Goal: Task Accomplishment & Management: Manage account settings

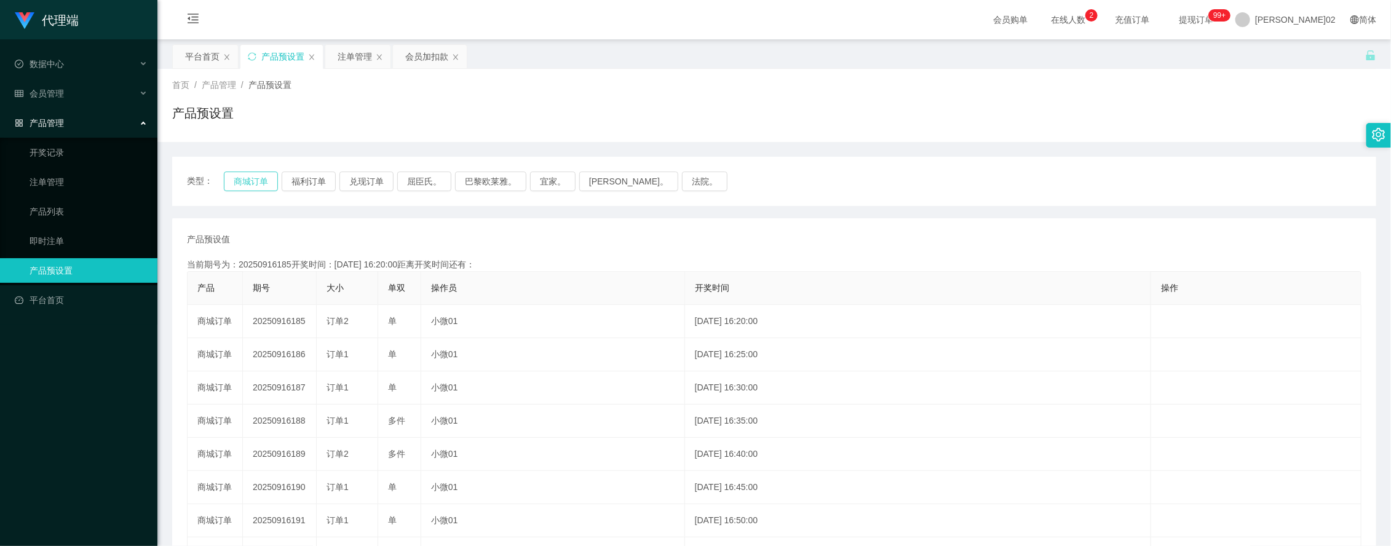
click at [269, 173] on button "商城订单" at bounding box center [251, 182] width 54 height 20
drag, startPoint x: 283, startPoint y: 181, endPoint x: 272, endPoint y: 178, distance: 10.9
click at [280, 181] on div "类型： 商城订单 福利订单 兑现订单 屈臣氏。 巴黎欧莱雅。 宜家。 森亨。 法院。" at bounding box center [774, 182] width 1174 height 20
click at [272, 178] on button "商城订单" at bounding box center [251, 182] width 54 height 20
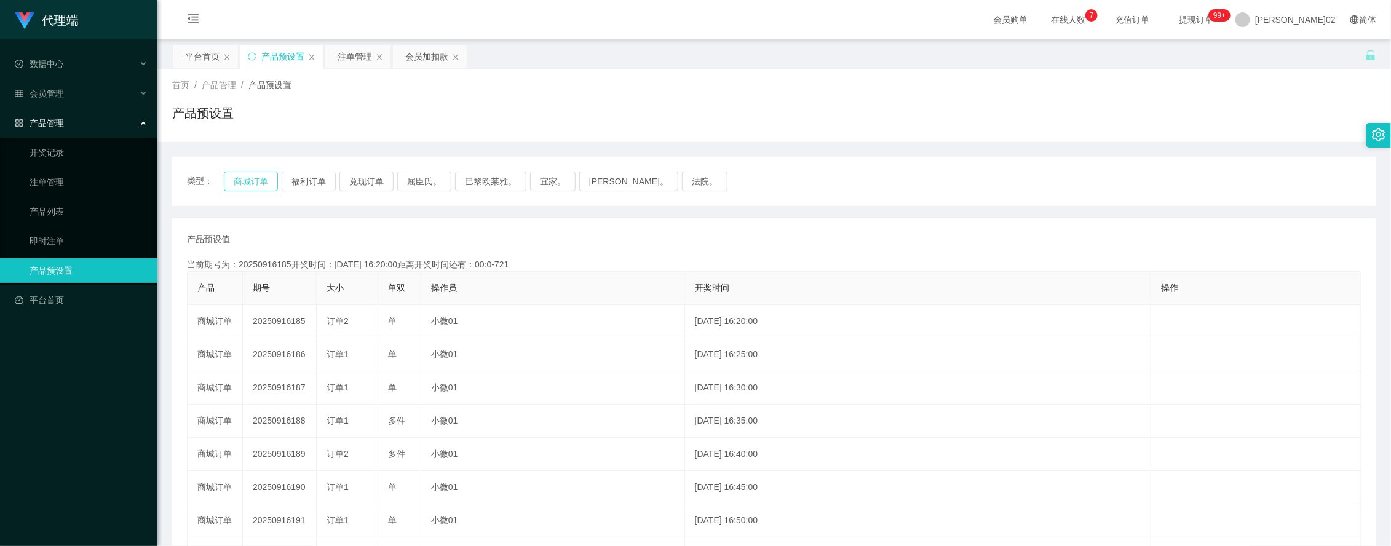
click at [272, 178] on button "商城订单" at bounding box center [251, 182] width 54 height 20
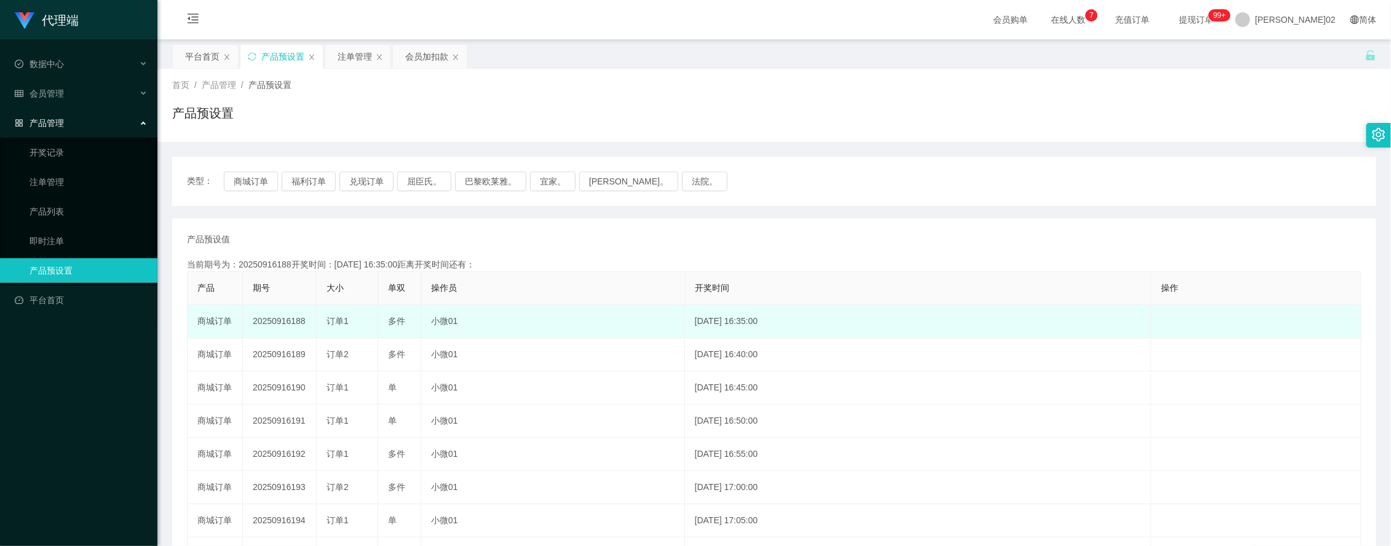
click at [296, 324] on td "20250916188" at bounding box center [280, 321] width 74 height 33
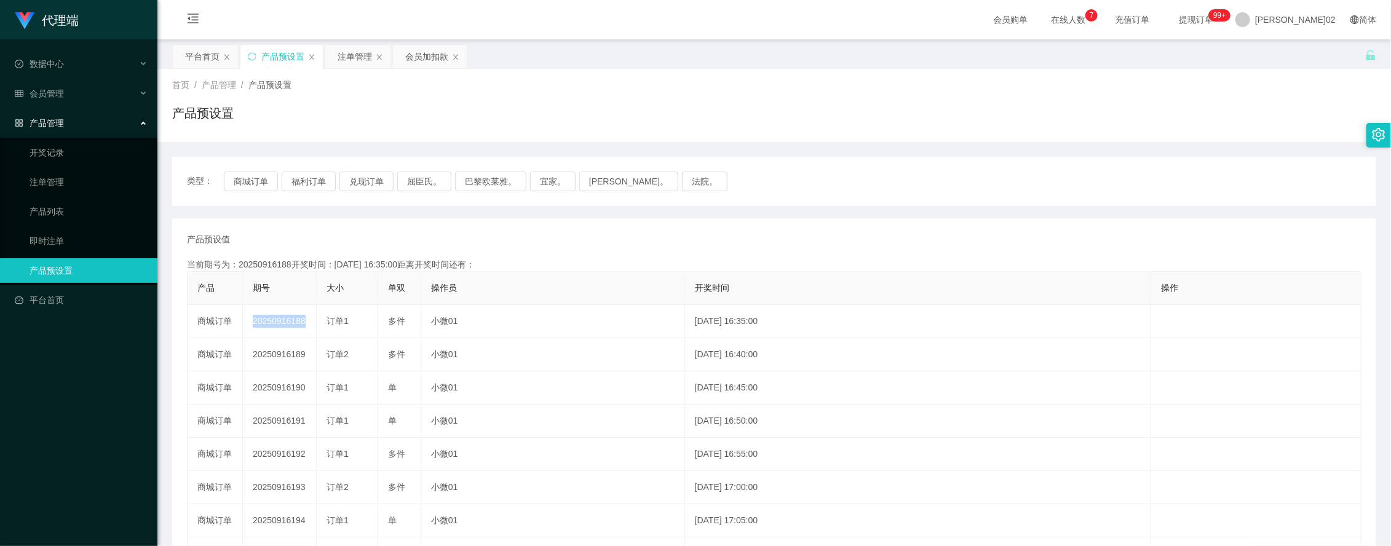
copy td "20250916188"
click at [246, 186] on button "商城订单" at bounding box center [251, 182] width 54 height 20
click at [413, 239] on div "产品预设值 添加期号" at bounding box center [774, 239] width 1174 height 13
click at [351, 50] on div "注单管理" at bounding box center [355, 56] width 34 height 23
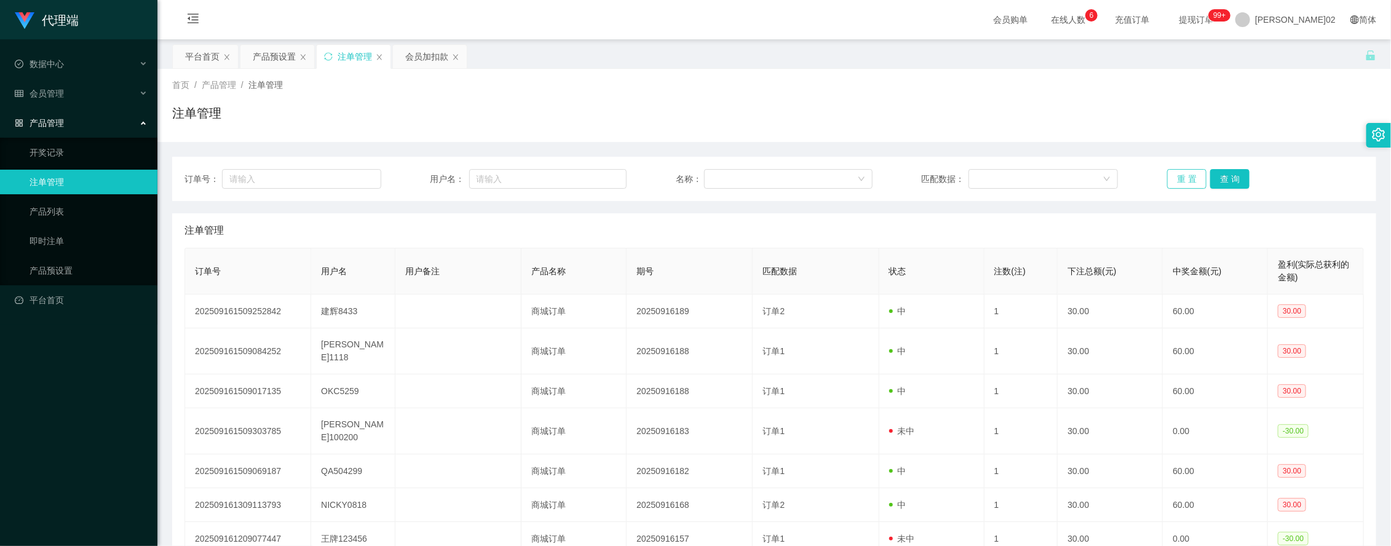
click at [1190, 186] on button "重 置" at bounding box center [1186, 179] width 39 height 20
click at [440, 54] on div "会员加扣款" at bounding box center [426, 56] width 43 height 23
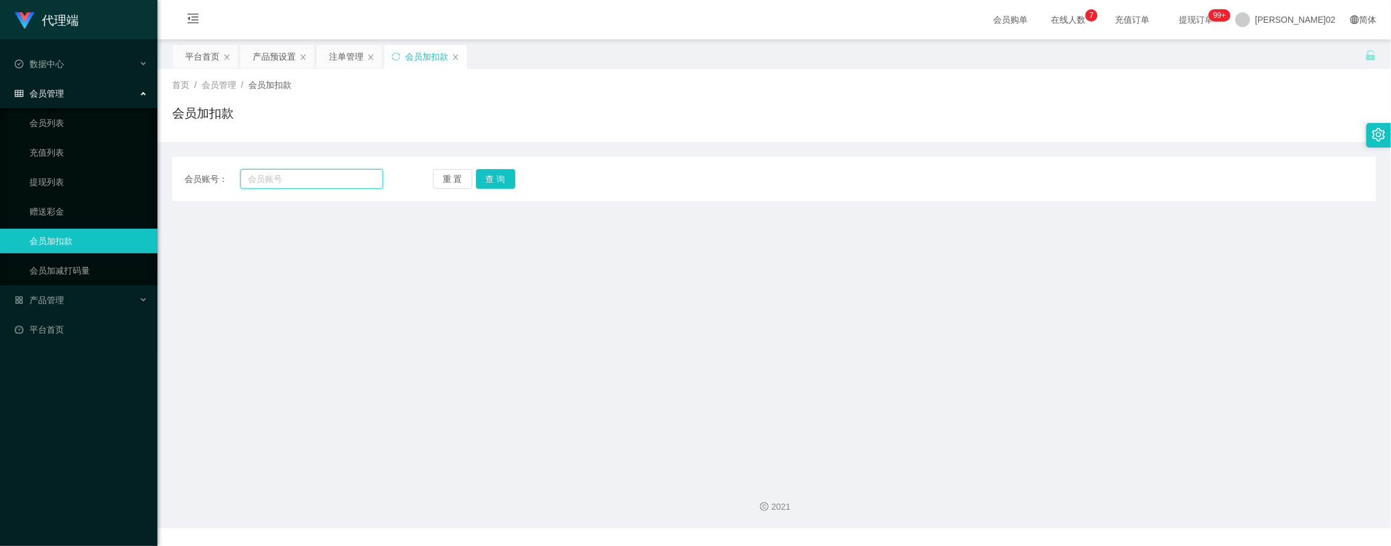
click at [330, 183] on input "text" at bounding box center [311, 179] width 143 height 20
paste input "Keanhui8433"
type input "Keanhui8433"
click at [504, 173] on button "查 询" at bounding box center [495, 179] width 39 height 20
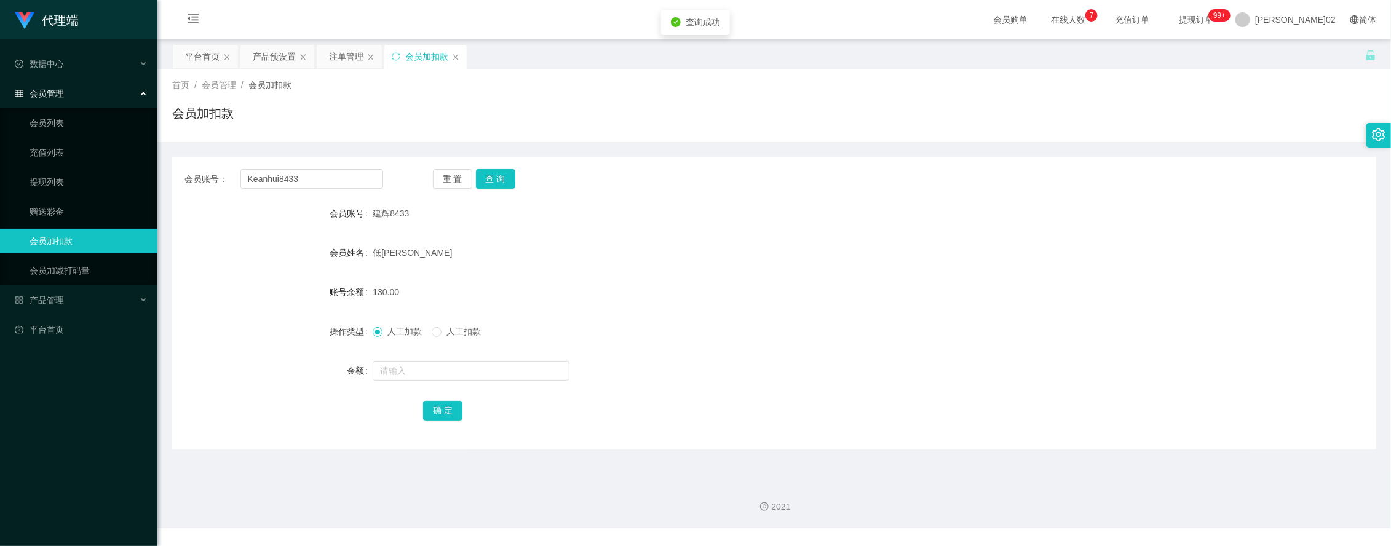
click at [452, 335] on span "人工扣款" at bounding box center [463, 331] width 44 height 10
click at [438, 368] on input "text" at bounding box center [471, 371] width 197 height 20
type input "60"
click at [440, 407] on button "确 定" at bounding box center [442, 411] width 39 height 20
click at [730, 342] on div "人工加款 人工扣款" at bounding box center [724, 331] width 702 height 25
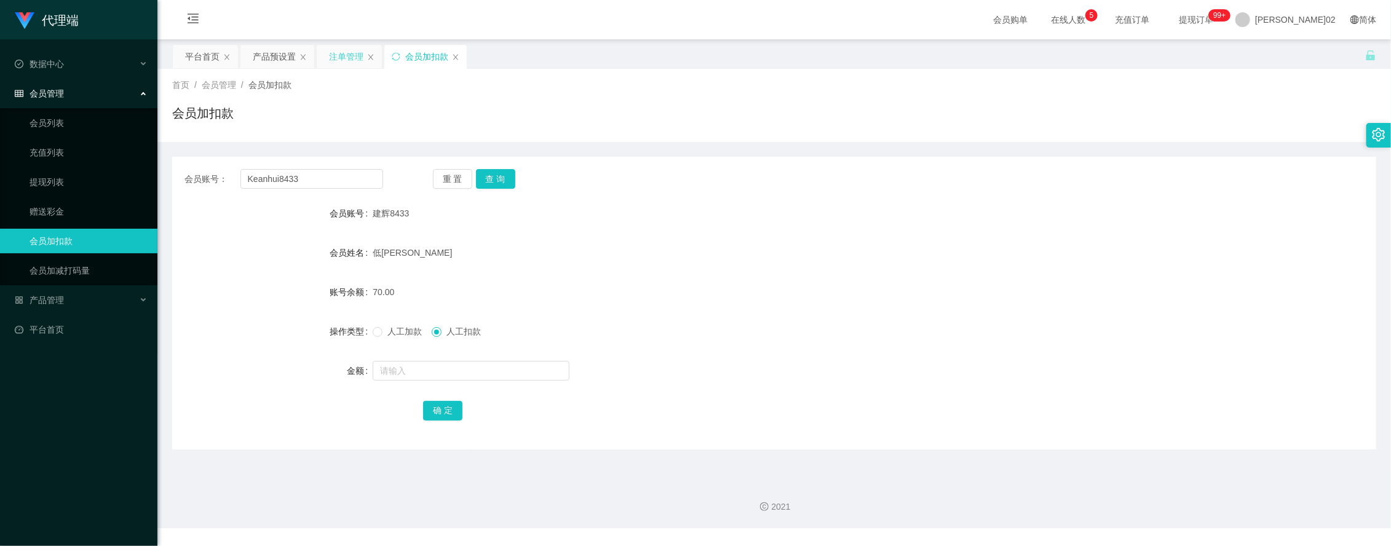
click at [343, 51] on div "注单管理" at bounding box center [346, 56] width 34 height 23
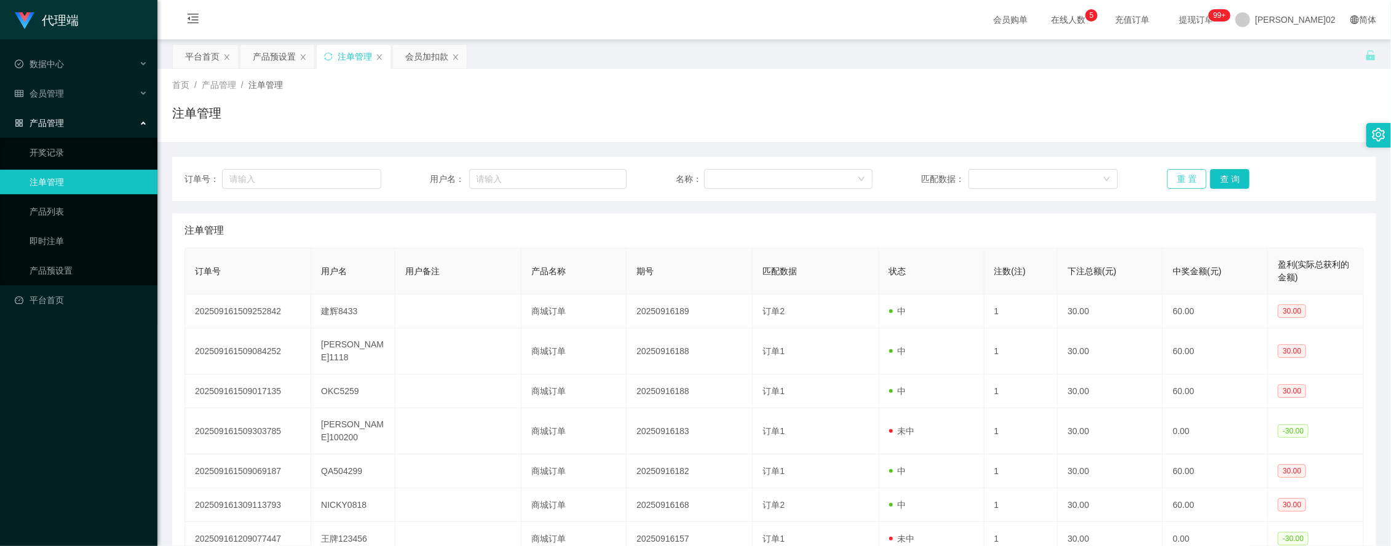
click at [1167, 173] on button "重 置" at bounding box center [1186, 179] width 39 height 20
click at [1173, 176] on button "重 置" at bounding box center [1186, 179] width 39 height 20
click at [283, 60] on div "产品预设置" at bounding box center [274, 56] width 43 height 23
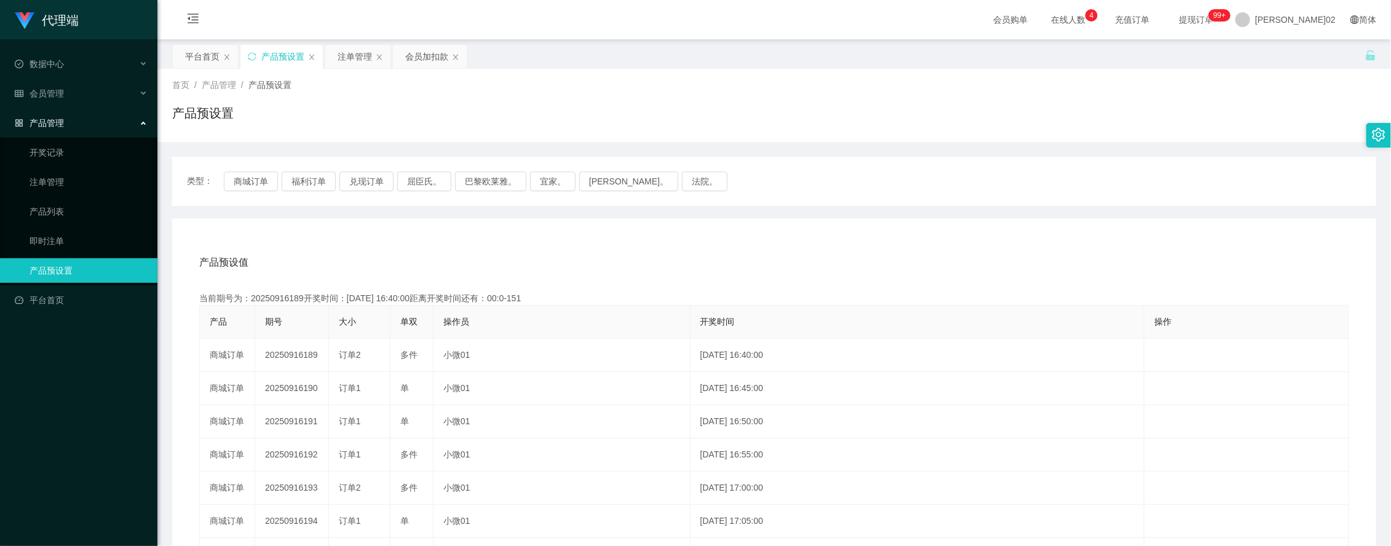
click at [469, 262] on div "产品预设值 添加期号" at bounding box center [774, 262] width 1150 height 34
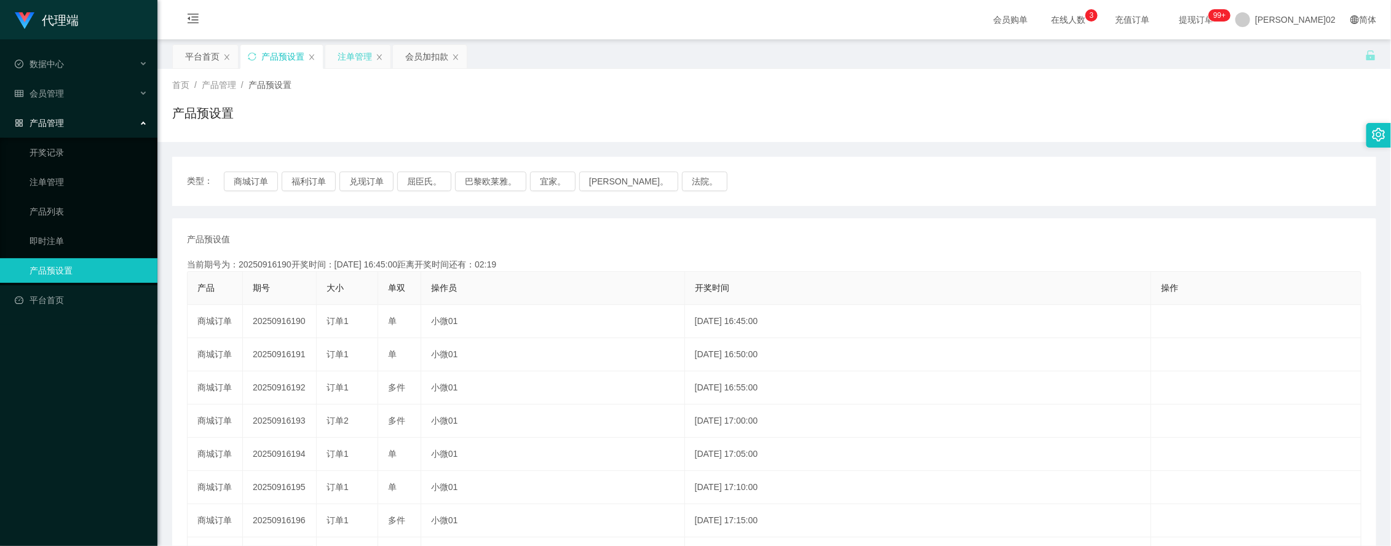
click at [358, 57] on div "注单管理" at bounding box center [355, 56] width 34 height 23
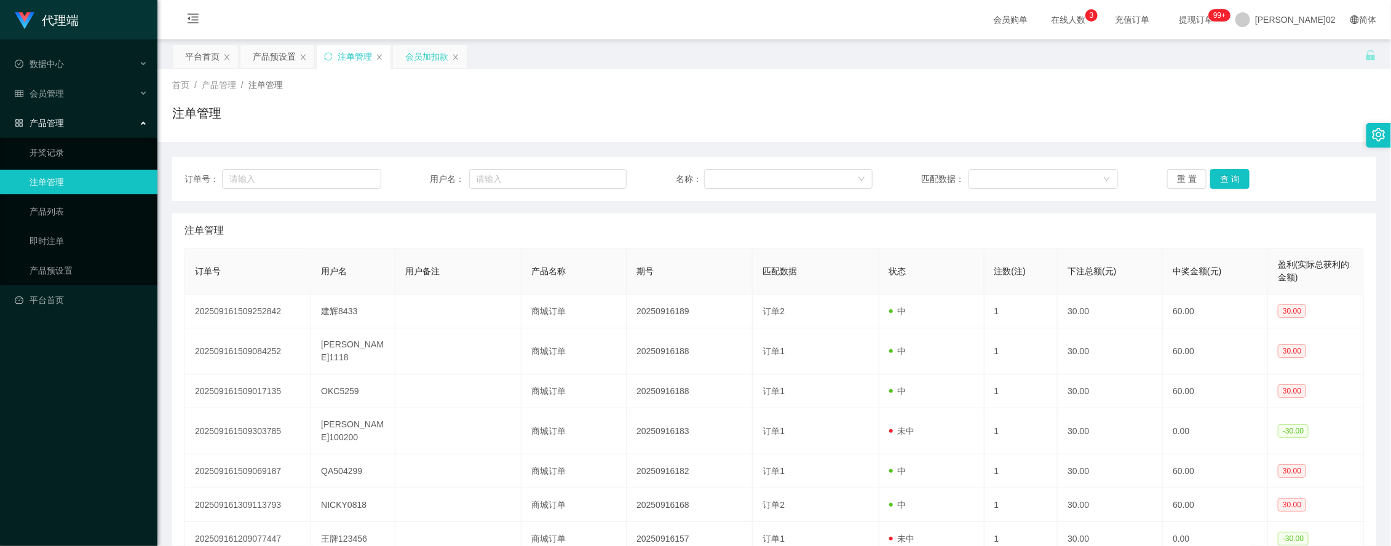
click at [425, 47] on div "会员加扣款" at bounding box center [426, 56] width 43 height 23
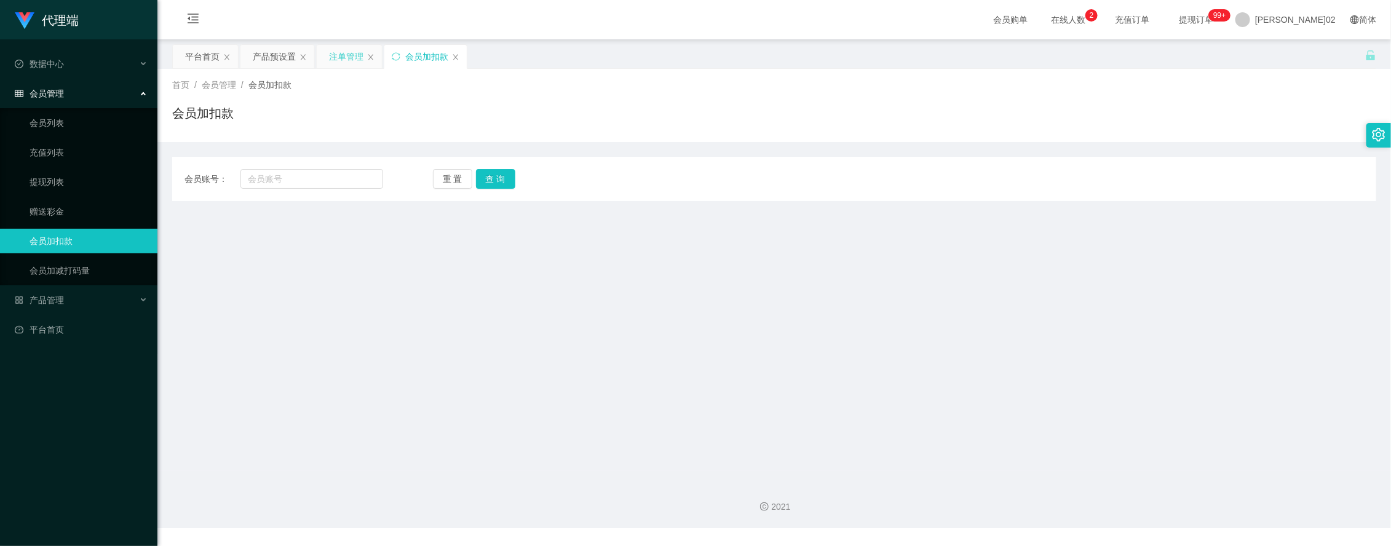
click at [351, 60] on div "注单管理" at bounding box center [346, 56] width 34 height 23
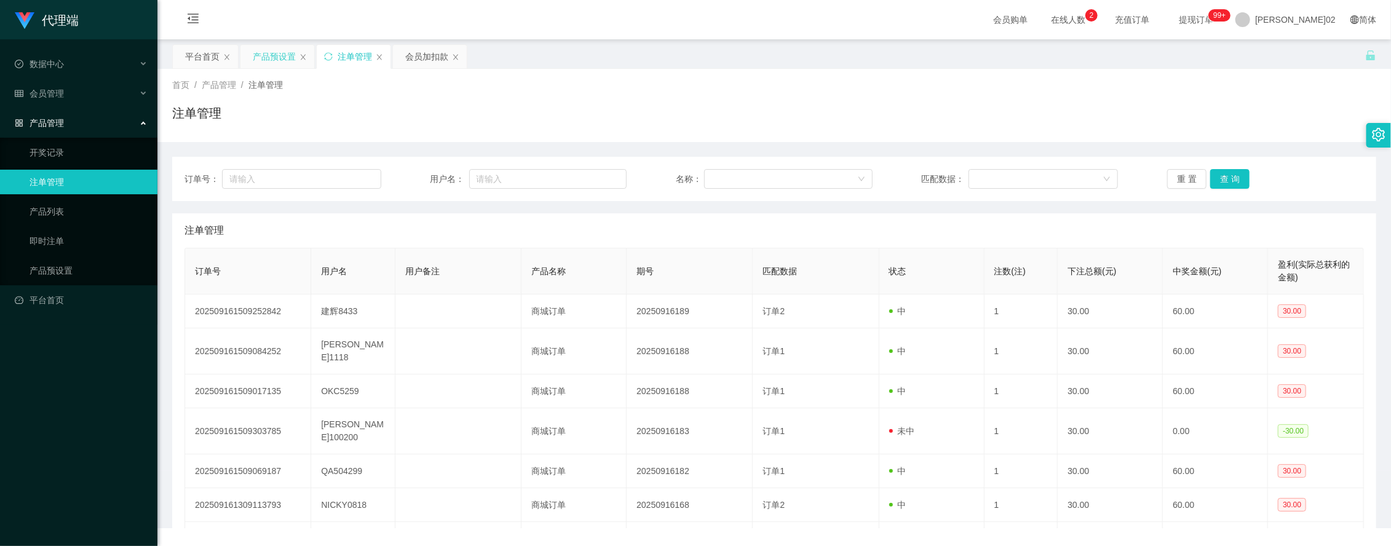
click at [275, 59] on div "产品预设置" at bounding box center [274, 56] width 43 height 23
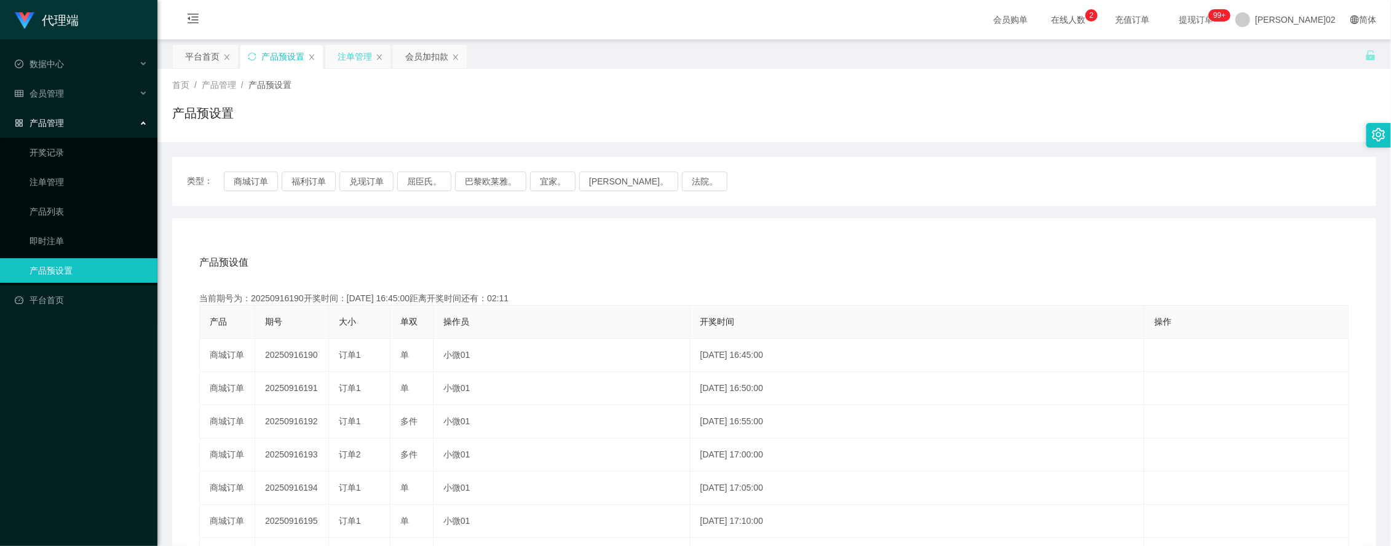
click at [338, 60] on div "注单管理" at bounding box center [355, 56] width 34 height 23
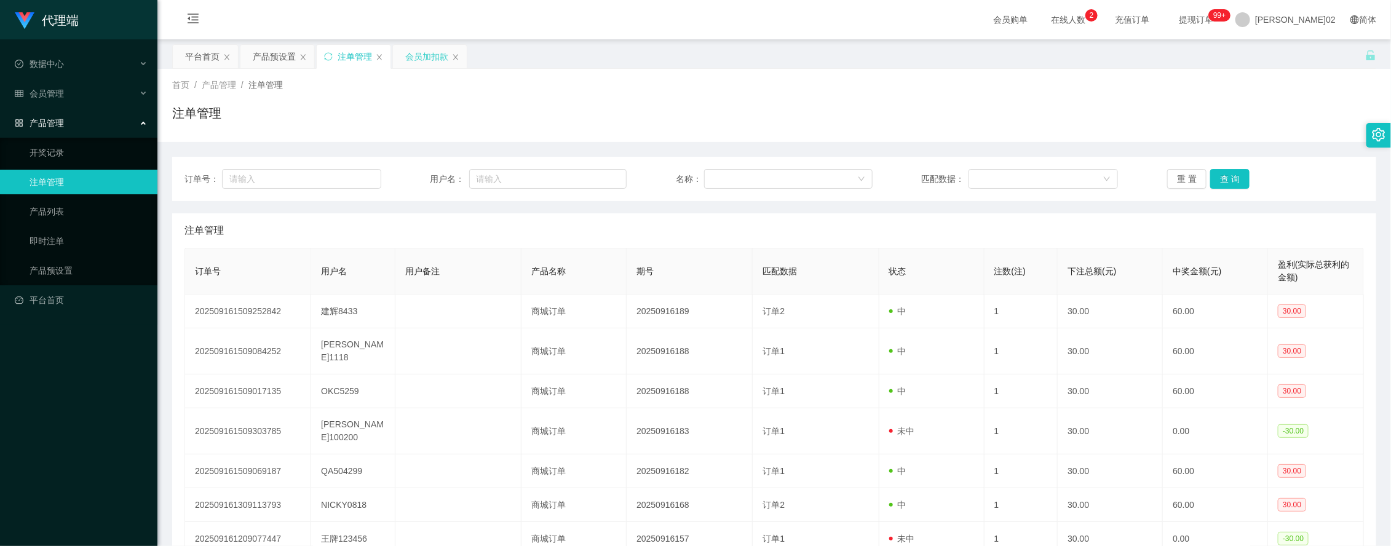
click at [435, 60] on div "会员加扣款" at bounding box center [426, 56] width 43 height 23
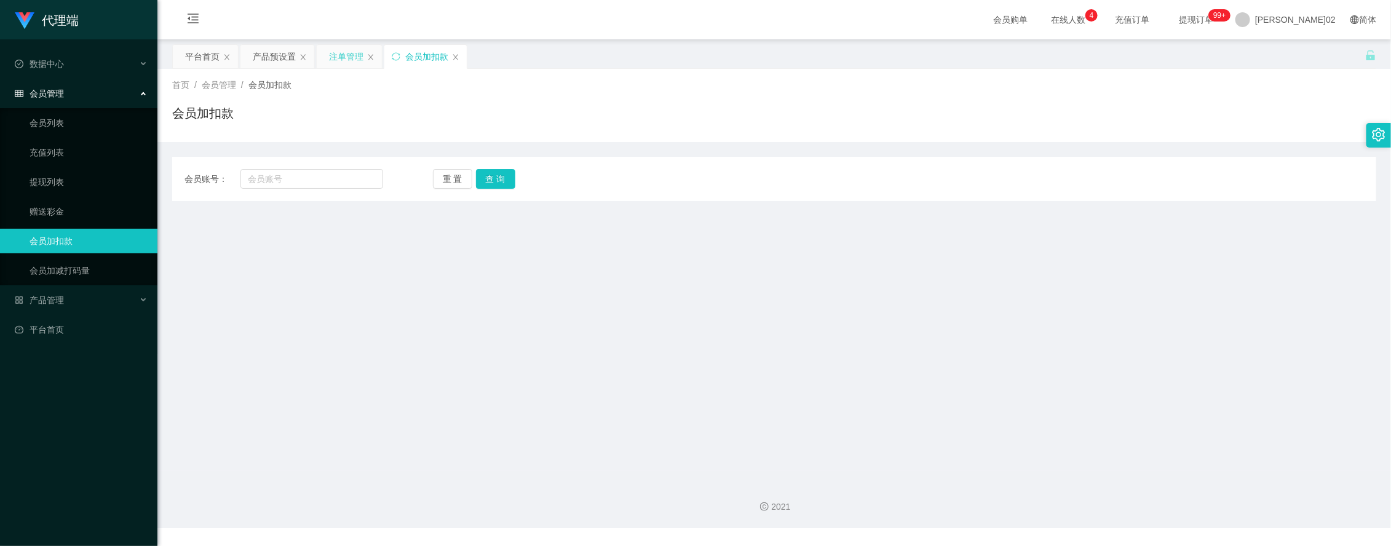
click at [354, 50] on div "注单管理" at bounding box center [346, 56] width 34 height 23
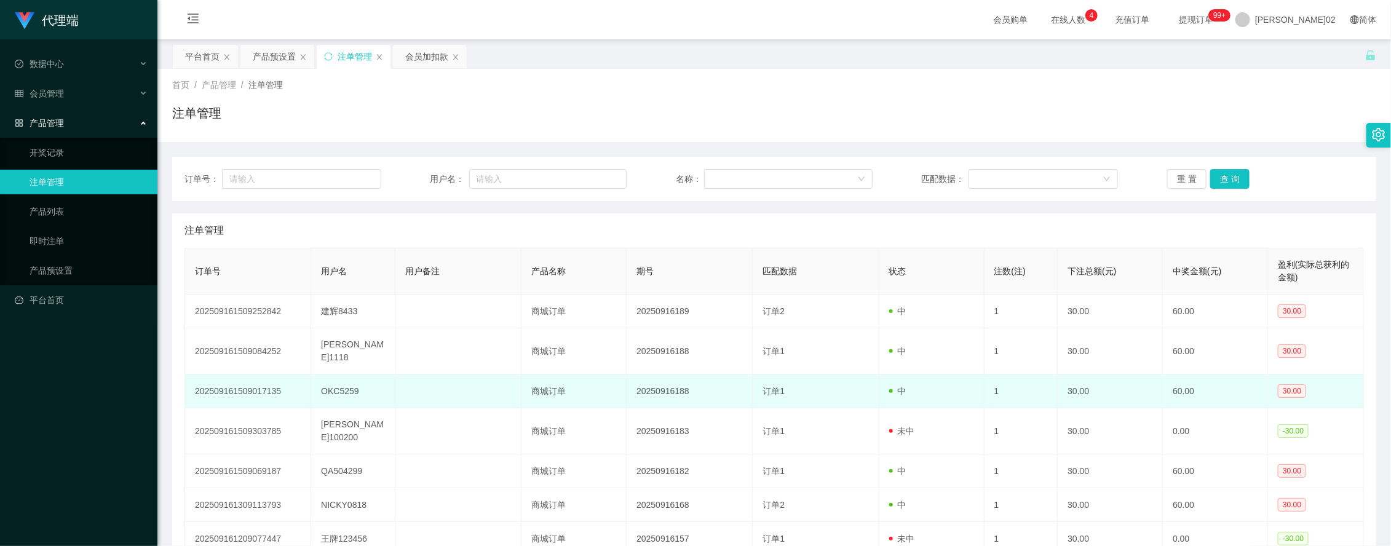
click at [690, 376] on td "20250916188" at bounding box center [689, 391] width 126 height 34
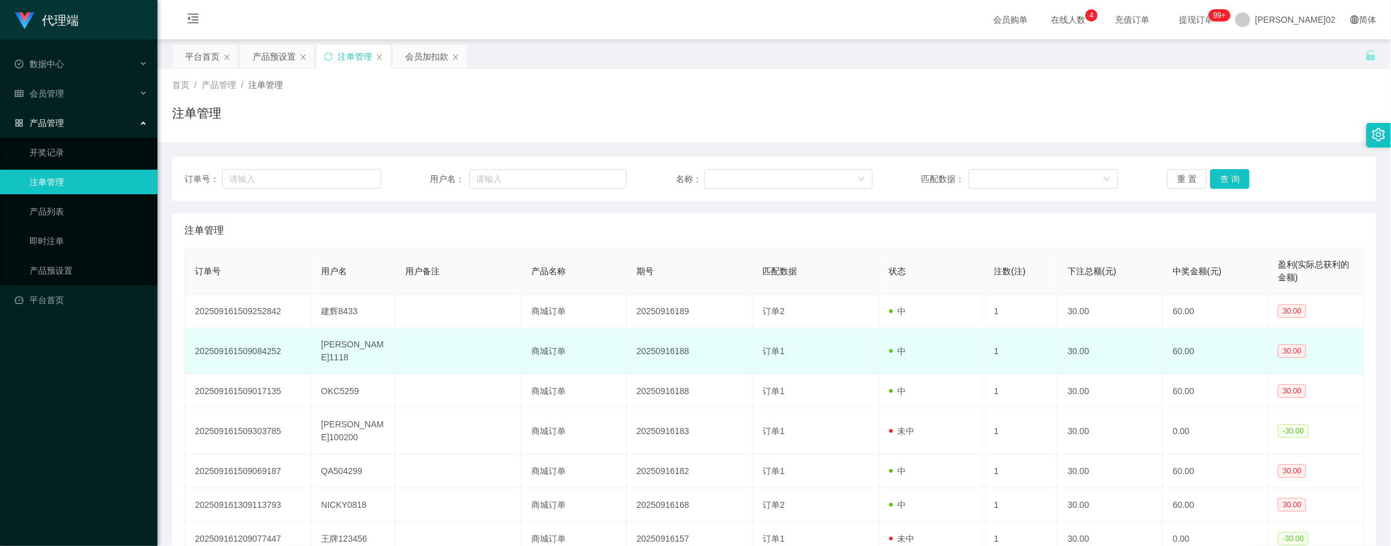
click at [755, 352] on td "订单1" at bounding box center [816, 351] width 126 height 46
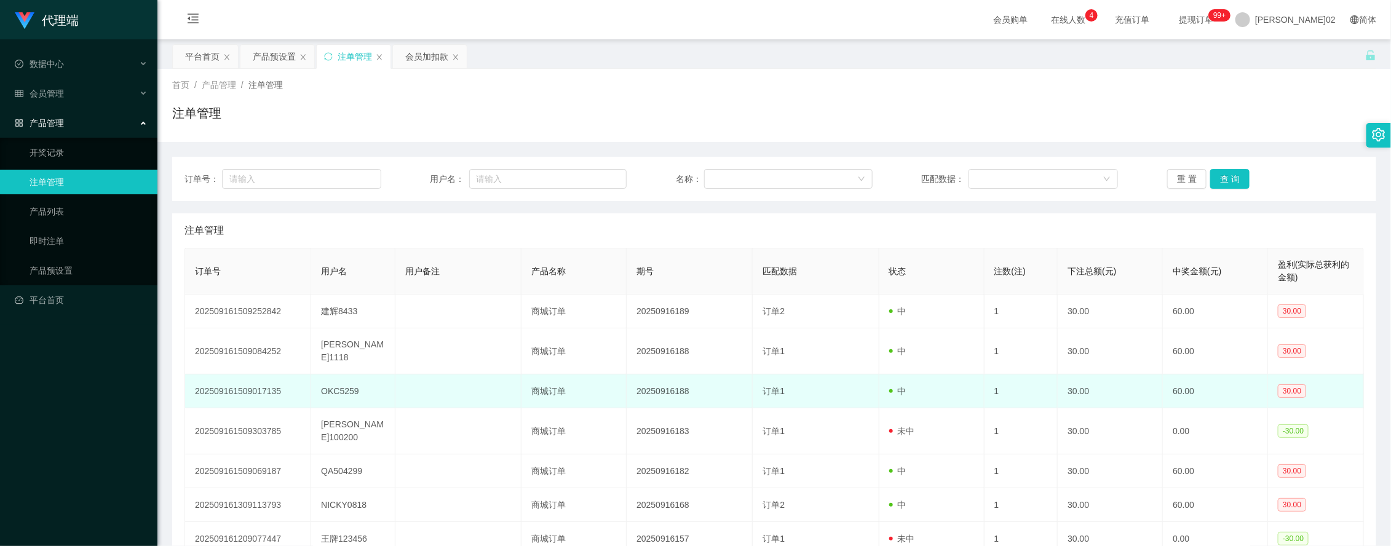
drag, startPoint x: 766, startPoint y: 381, endPoint x: 773, endPoint y: 375, distance: 9.6
click at [767, 386] on span "订单1" at bounding box center [773, 391] width 22 height 10
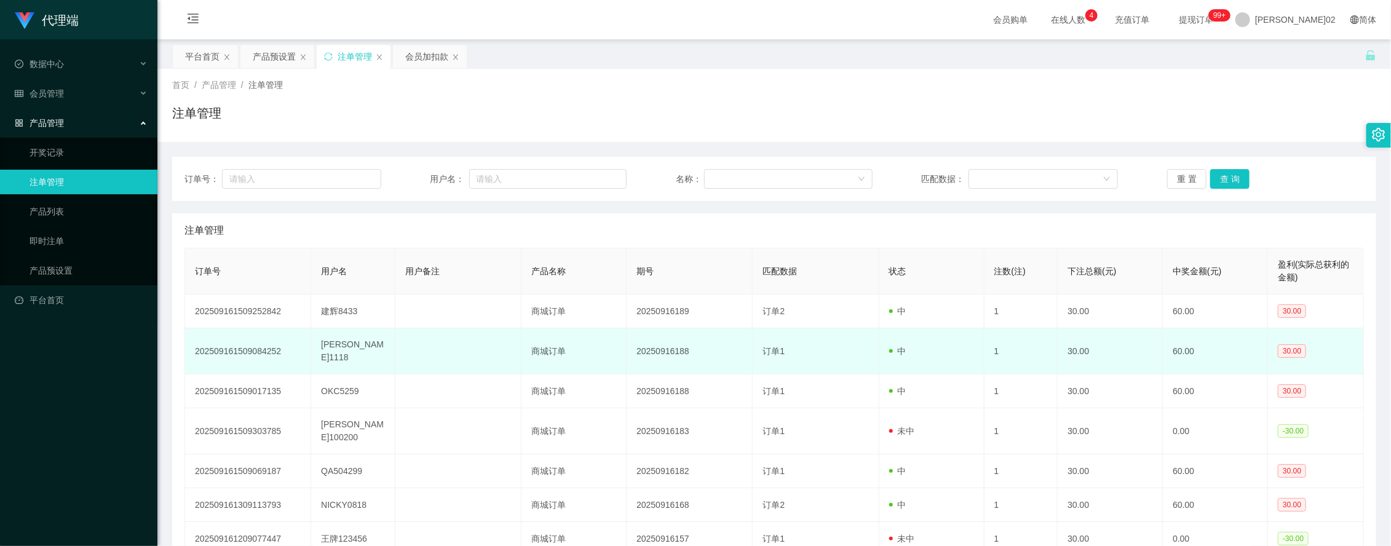
click at [789, 361] on td "订单1" at bounding box center [816, 351] width 126 height 46
click at [794, 354] on td "订单1" at bounding box center [816, 351] width 126 height 46
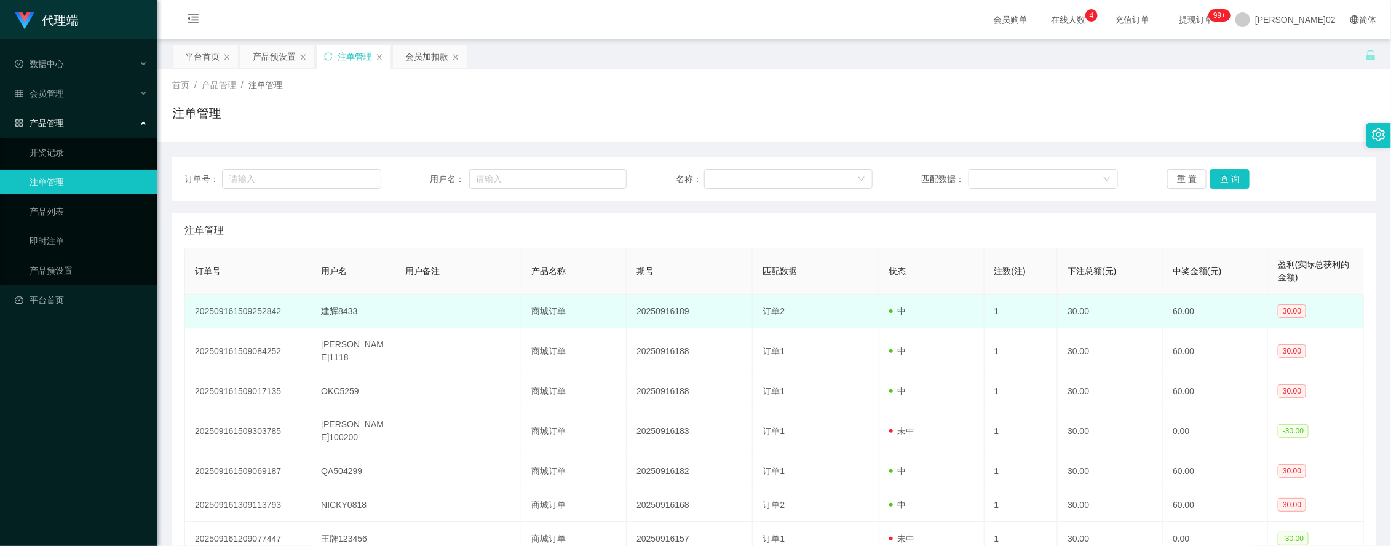
click at [810, 312] on td "订单2" at bounding box center [816, 311] width 126 height 34
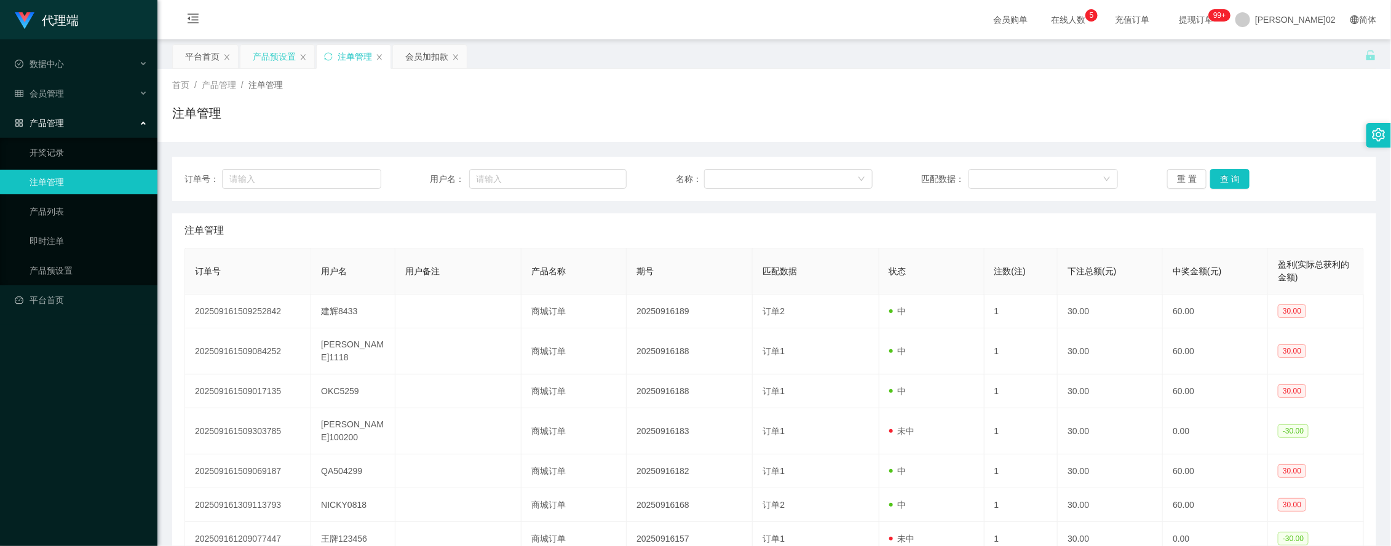
click at [277, 60] on div "产品预设置" at bounding box center [274, 56] width 43 height 23
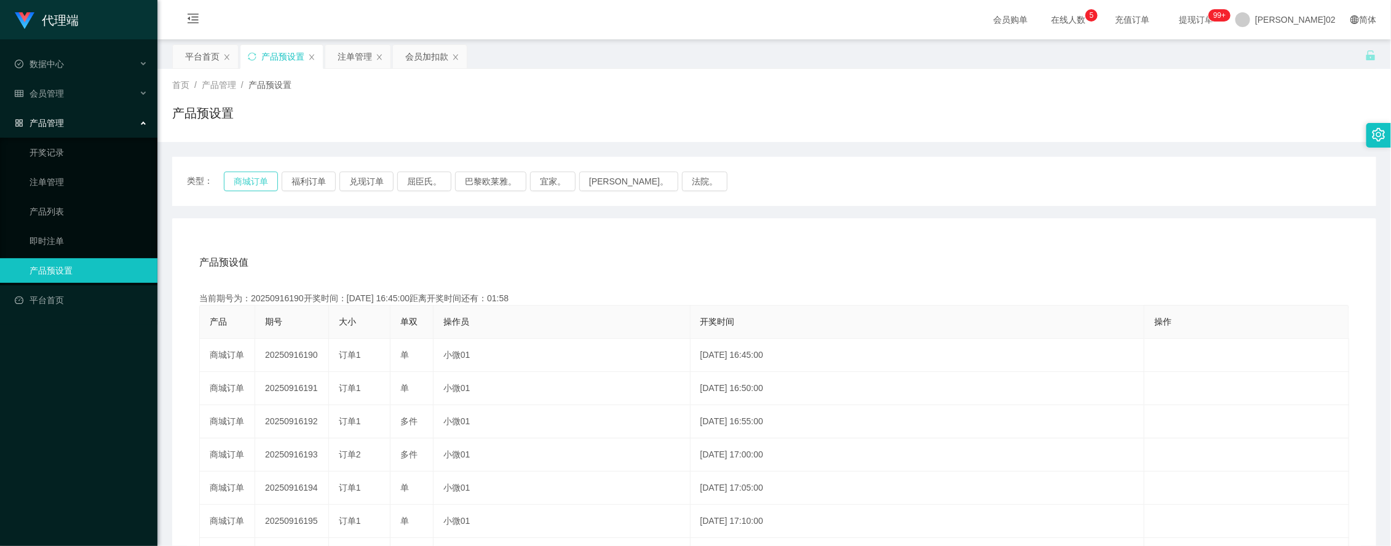
click at [271, 176] on button "商城订单" at bounding box center [251, 182] width 54 height 20
click at [345, 57] on div "注单管理" at bounding box center [355, 56] width 34 height 23
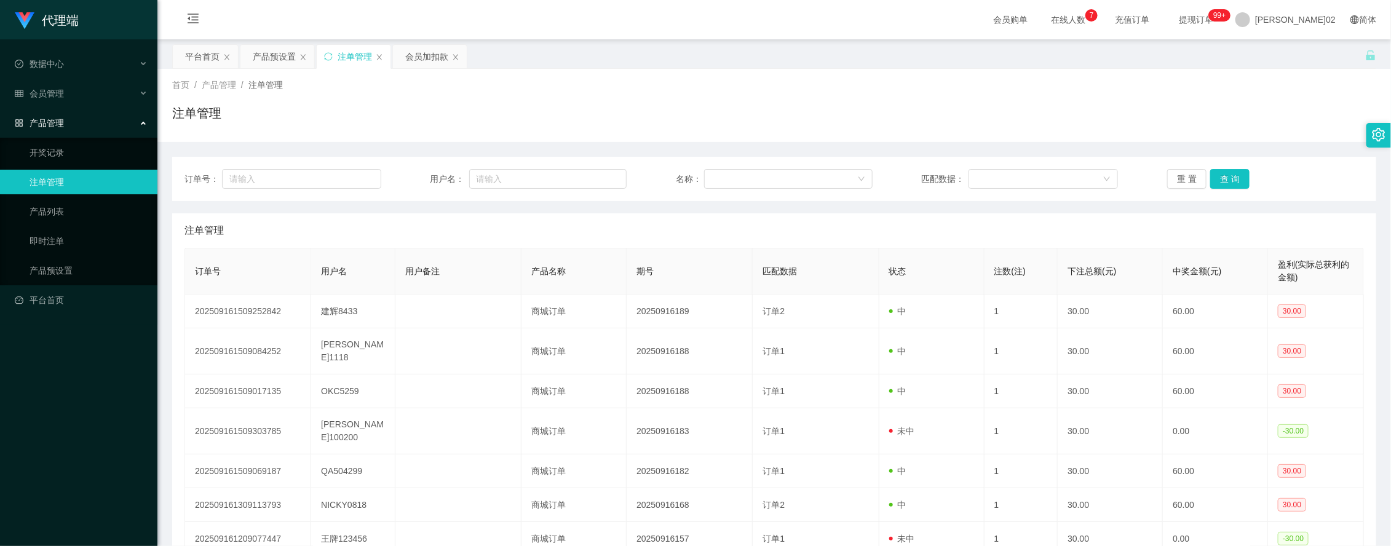
drag, startPoint x: 680, startPoint y: 118, endPoint x: 671, endPoint y: 118, distance: 9.2
click at [679, 118] on div "注单管理" at bounding box center [774, 118] width 1204 height 28
drag, startPoint x: 72, startPoint y: 100, endPoint x: 69, endPoint y: 108, distance: 9.1
click at [72, 100] on div "会员管理" at bounding box center [78, 93] width 157 height 25
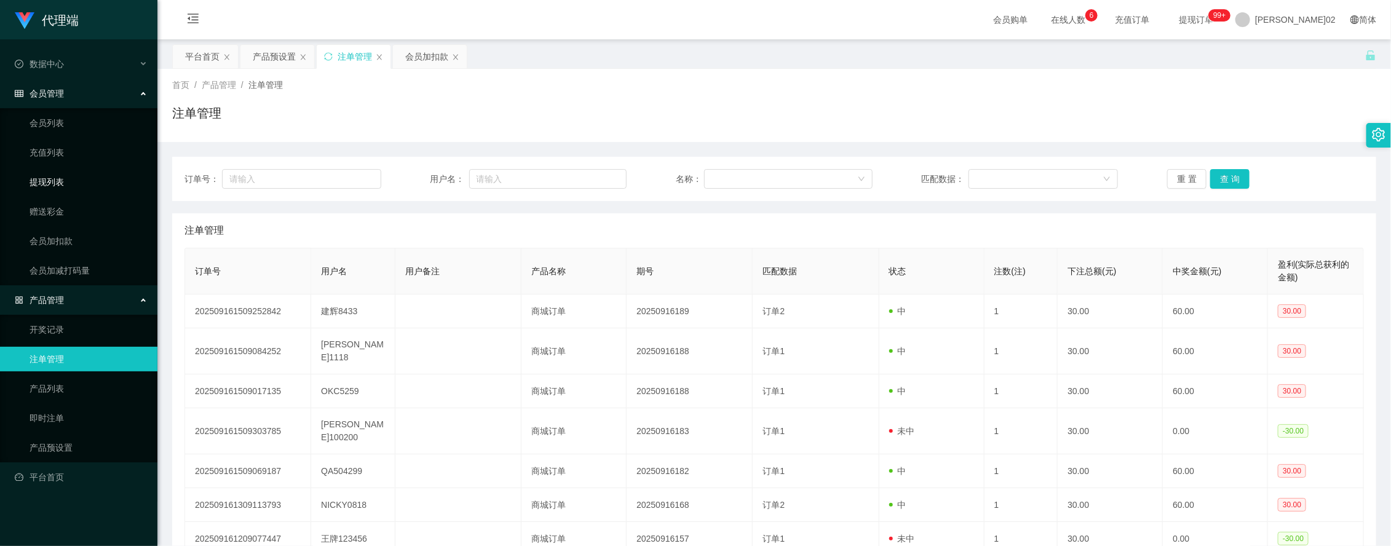
click at [48, 180] on link "提现列表" at bounding box center [89, 182] width 118 height 25
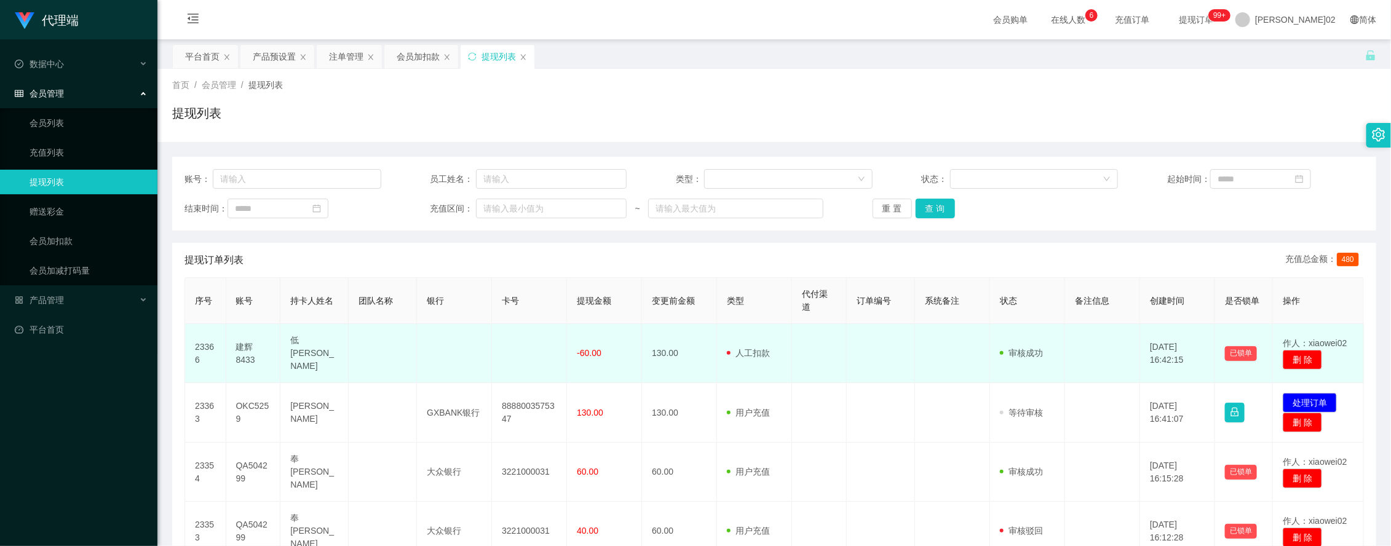
click at [890, 349] on td at bounding box center [881, 353] width 68 height 59
click at [915, 324] on td at bounding box center [952, 353] width 75 height 59
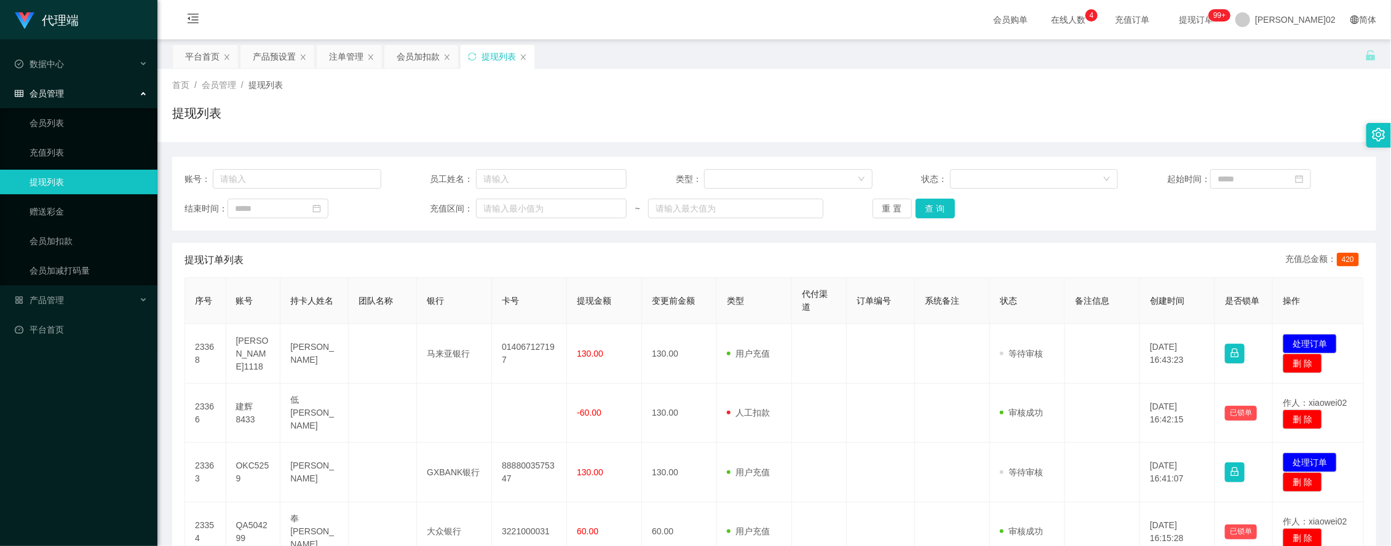
drag, startPoint x: 877, startPoint y: 87, endPoint x: 681, endPoint y: 124, distance: 199.4
click at [864, 91] on div "首页 / 会员管理 / 提现列表 /" at bounding box center [774, 85] width 1204 height 13
drag, startPoint x: 424, startPoint y: 48, endPoint x: 416, endPoint y: 69, distance: 23.2
click at [423, 50] on div "会员加扣款" at bounding box center [418, 56] width 43 height 23
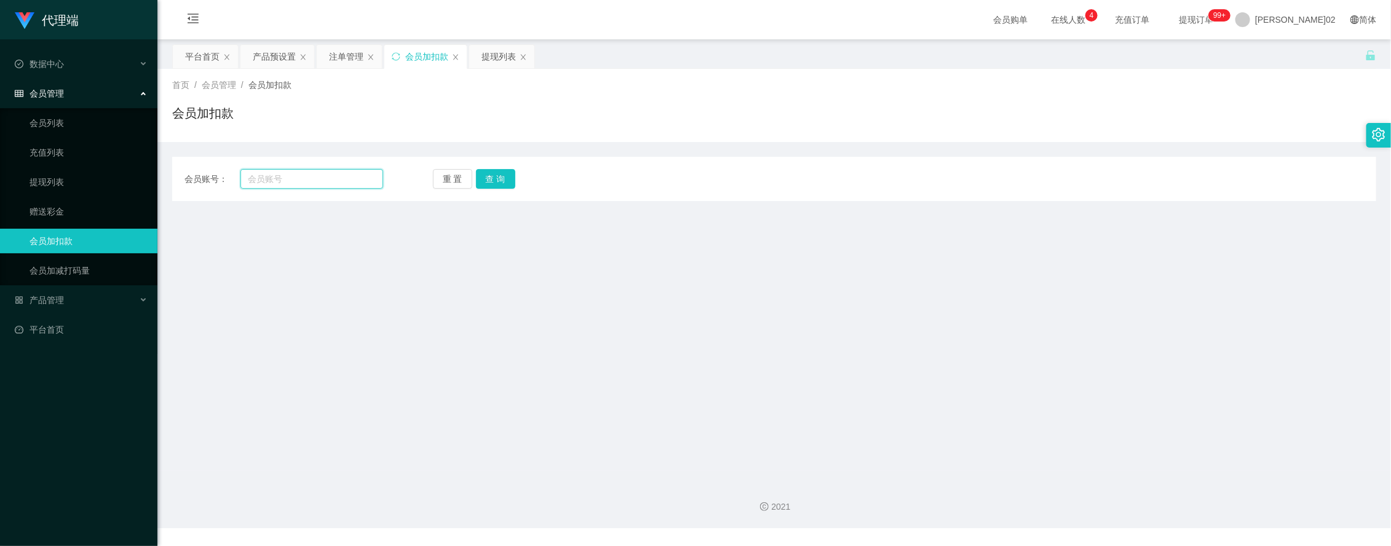
click at [312, 176] on input "text" at bounding box center [311, 179] width 143 height 20
paste input "Keanhui8433"
type input "Keanhui8433"
click at [483, 165] on div "会员账号： Keanhui8433 重 置 查 询 会员账号 会员姓名 账号余额 操作类型 人工加款 人工扣款 金额 确 定" at bounding box center [774, 179] width 1204 height 44
click at [486, 178] on button "查 询" at bounding box center [495, 179] width 39 height 20
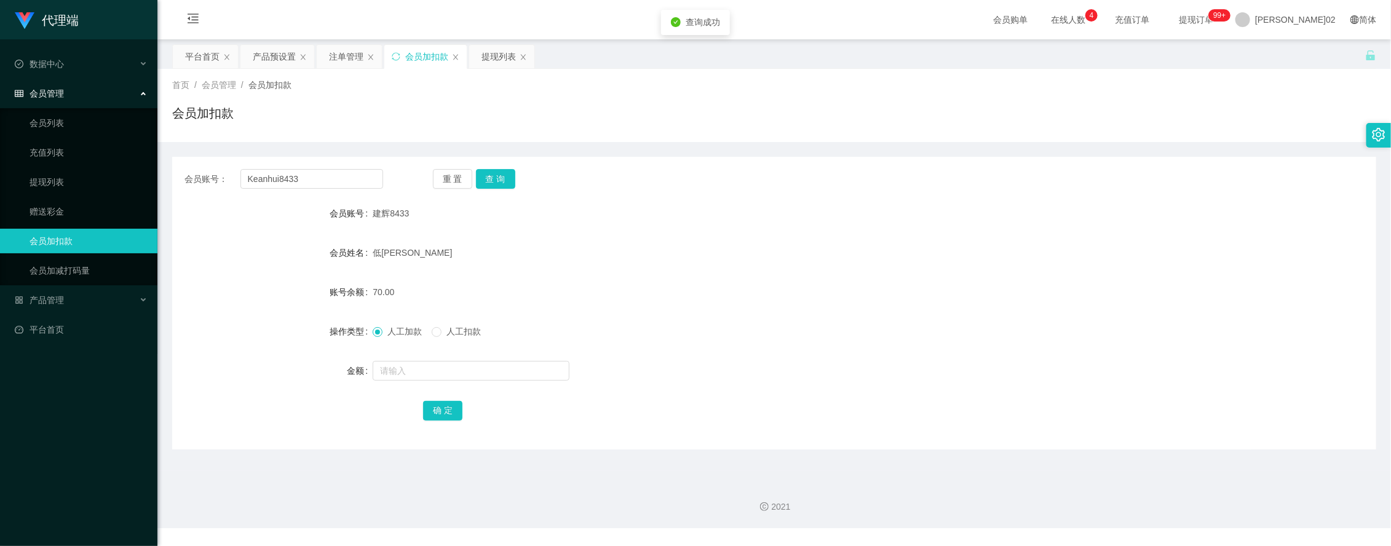
click at [493, 148] on div "会员账号： Keanhui8433 重 置 查 询 会员账号 建辉8433 会员姓名 低肯辉 账号余额 70.00 操作类型 人工加款 人工扣款 金额 确 定" at bounding box center [774, 295] width 1204 height 307
click at [492, 54] on div "提现列表" at bounding box center [498, 56] width 34 height 23
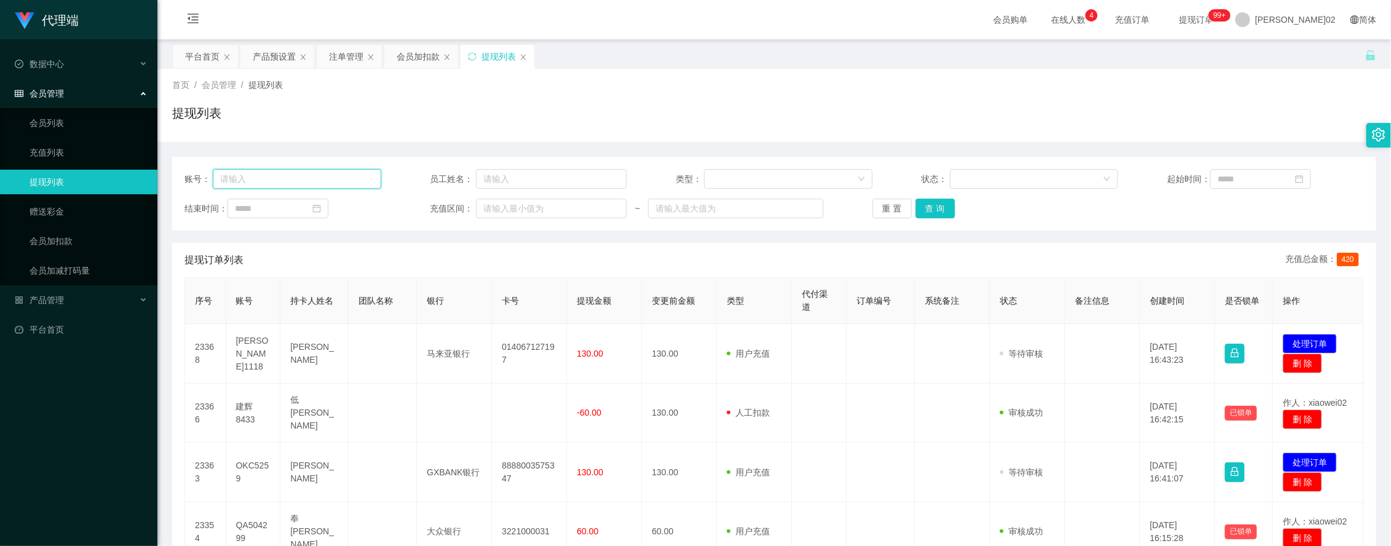
click at [312, 178] on input "text" at bounding box center [297, 179] width 168 height 20
paste input "Keanhui8433"
type input "Keanhui8433"
click at [942, 203] on button "查 询" at bounding box center [934, 209] width 39 height 20
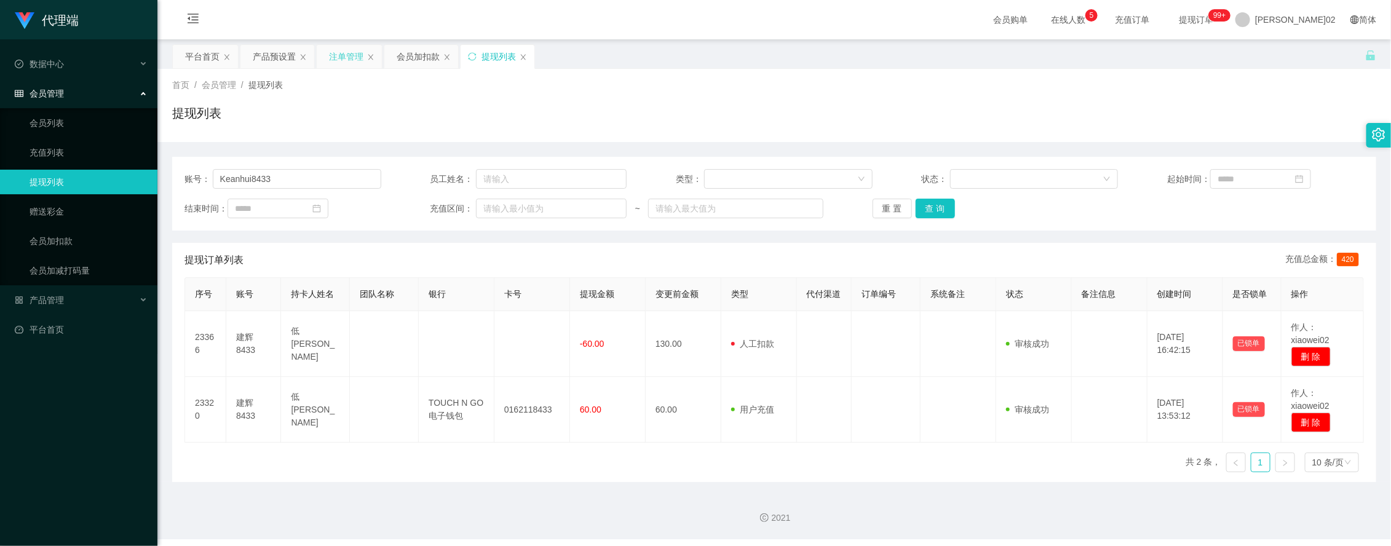
click at [326, 57] on div "注单管理" at bounding box center [349, 56] width 65 height 23
click at [329, 57] on div "注单管理" at bounding box center [346, 56] width 34 height 23
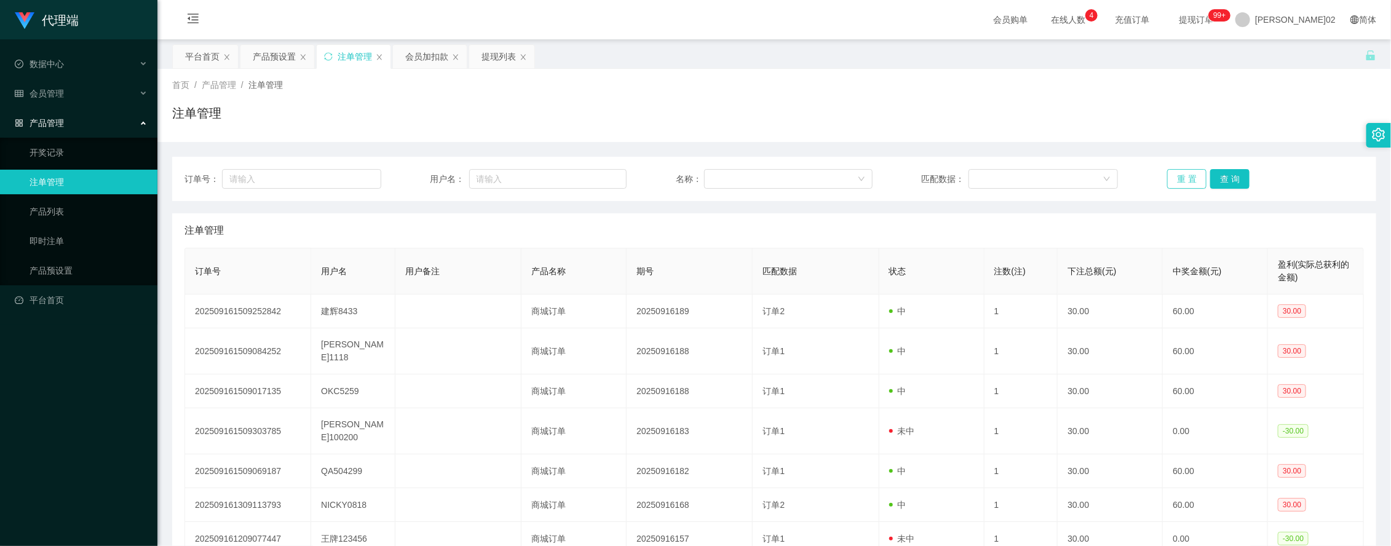
click at [1182, 176] on button "重 置" at bounding box center [1186, 179] width 39 height 20
click at [508, 55] on div "提现列表" at bounding box center [498, 56] width 34 height 23
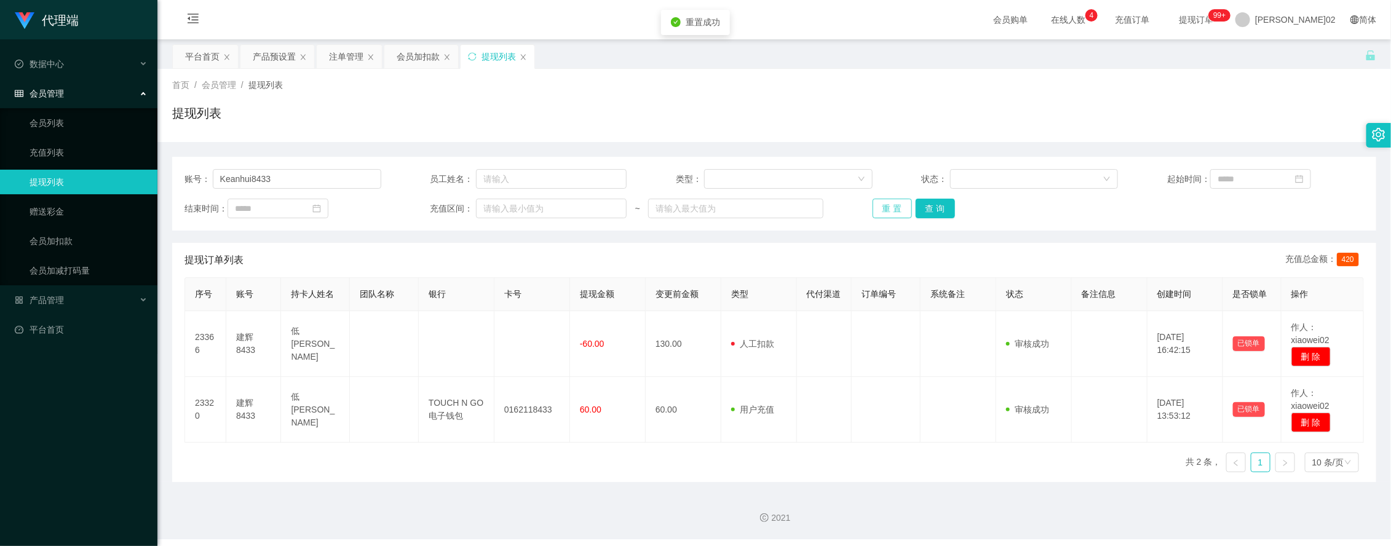
click at [895, 218] on button "重 置" at bounding box center [891, 209] width 39 height 20
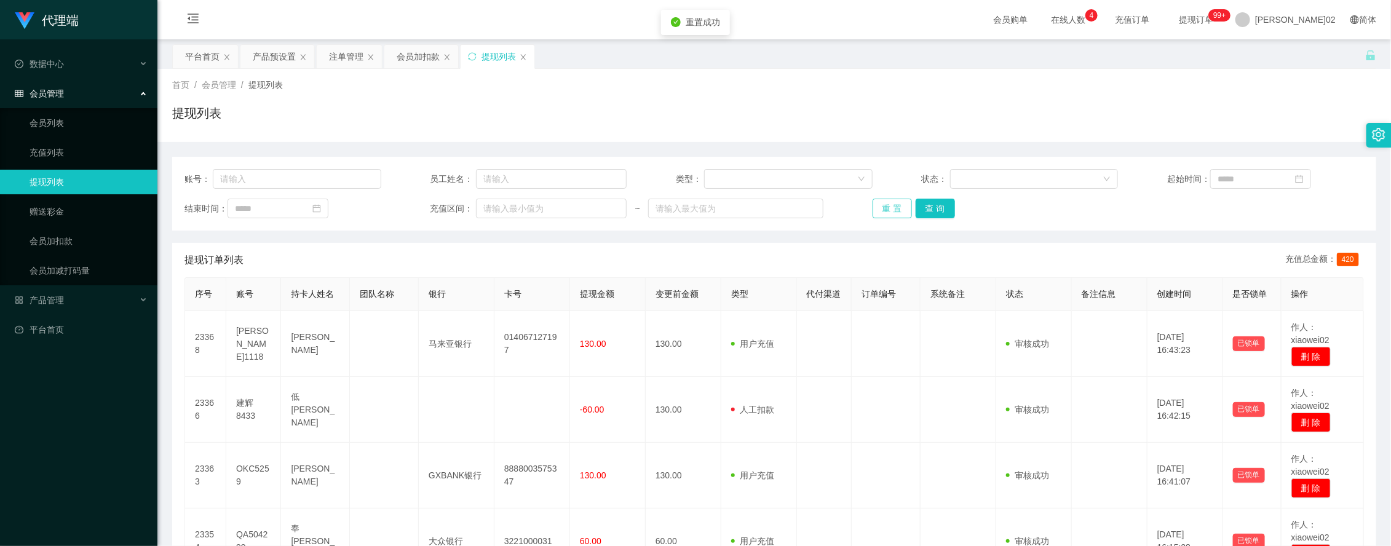
click at [895, 211] on button "重 置" at bounding box center [891, 209] width 39 height 20
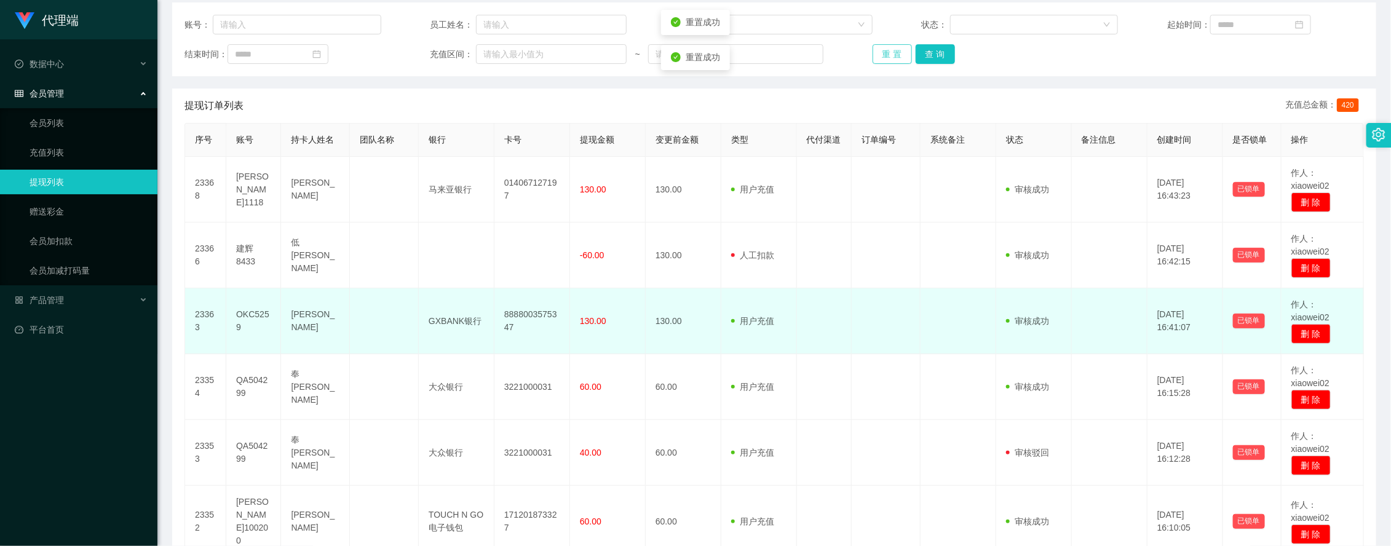
scroll to position [154, 0]
click at [868, 317] on td at bounding box center [885, 322] width 69 height 66
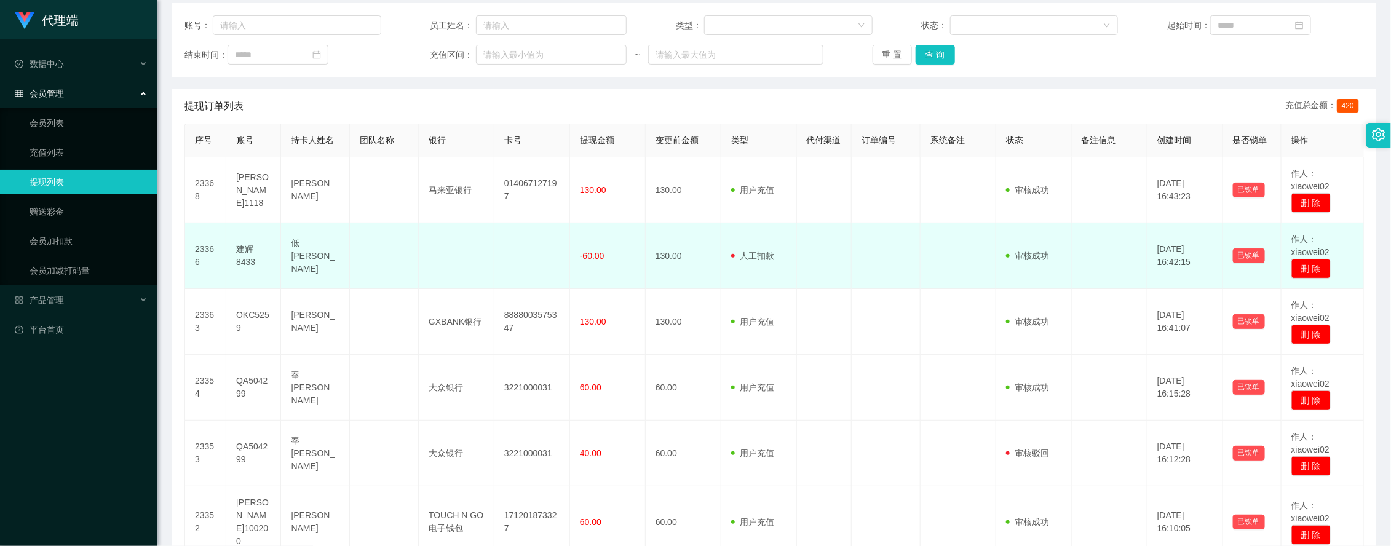
click at [877, 256] on td at bounding box center [885, 256] width 69 height 66
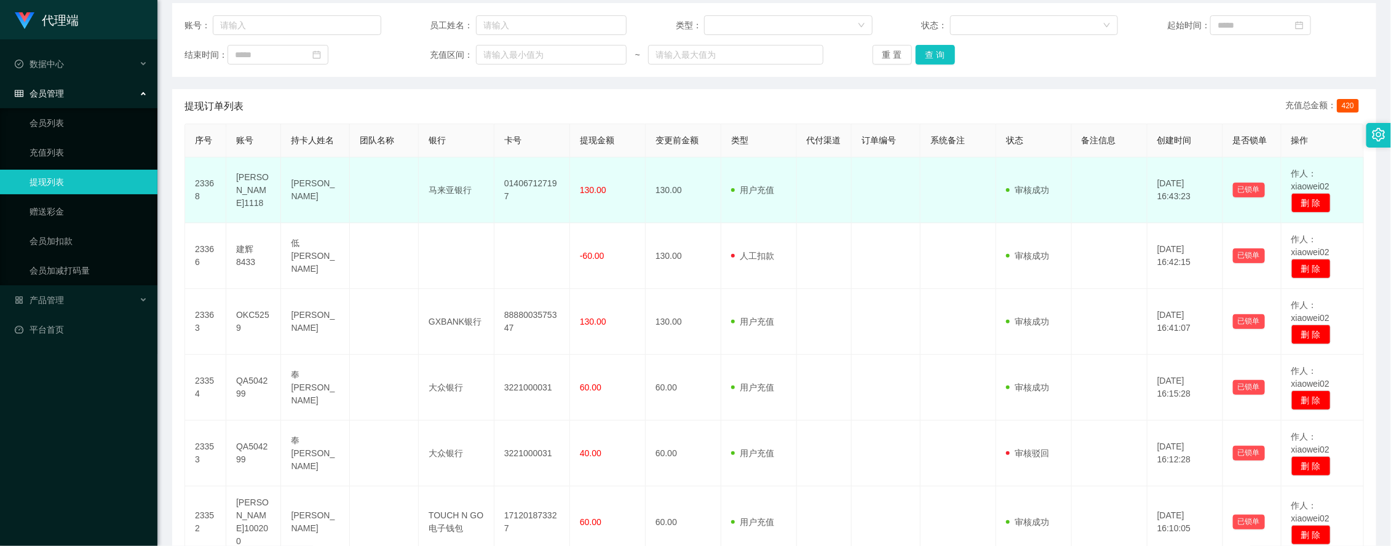
click at [889, 207] on td at bounding box center [885, 190] width 69 height 66
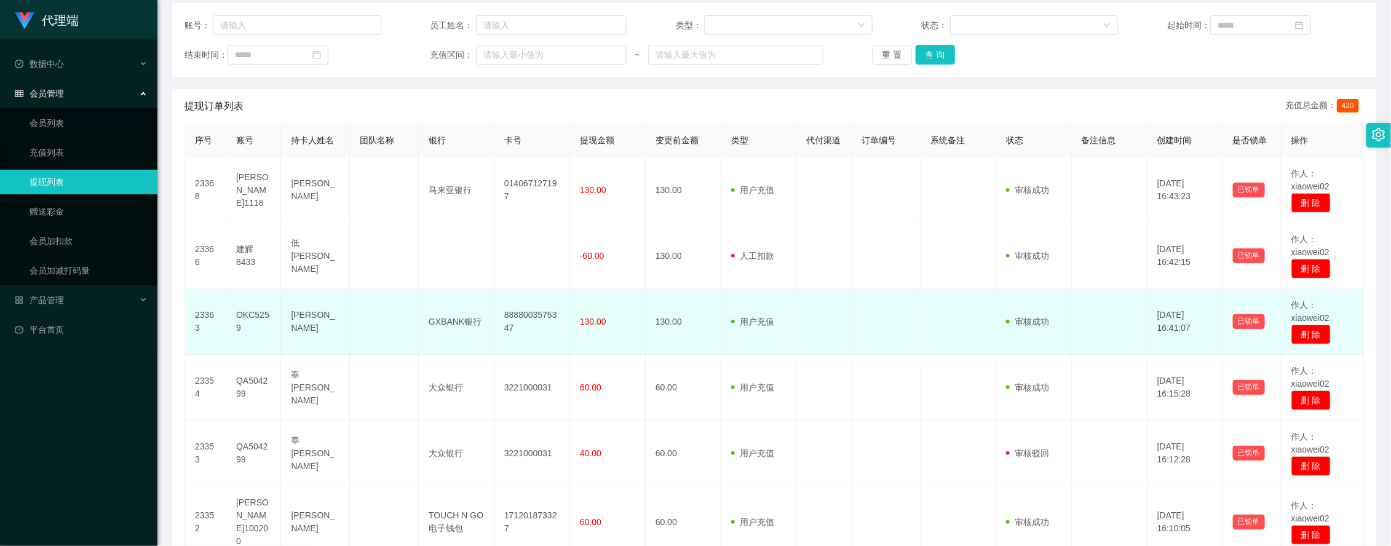
click at [888, 305] on td at bounding box center [885, 322] width 69 height 66
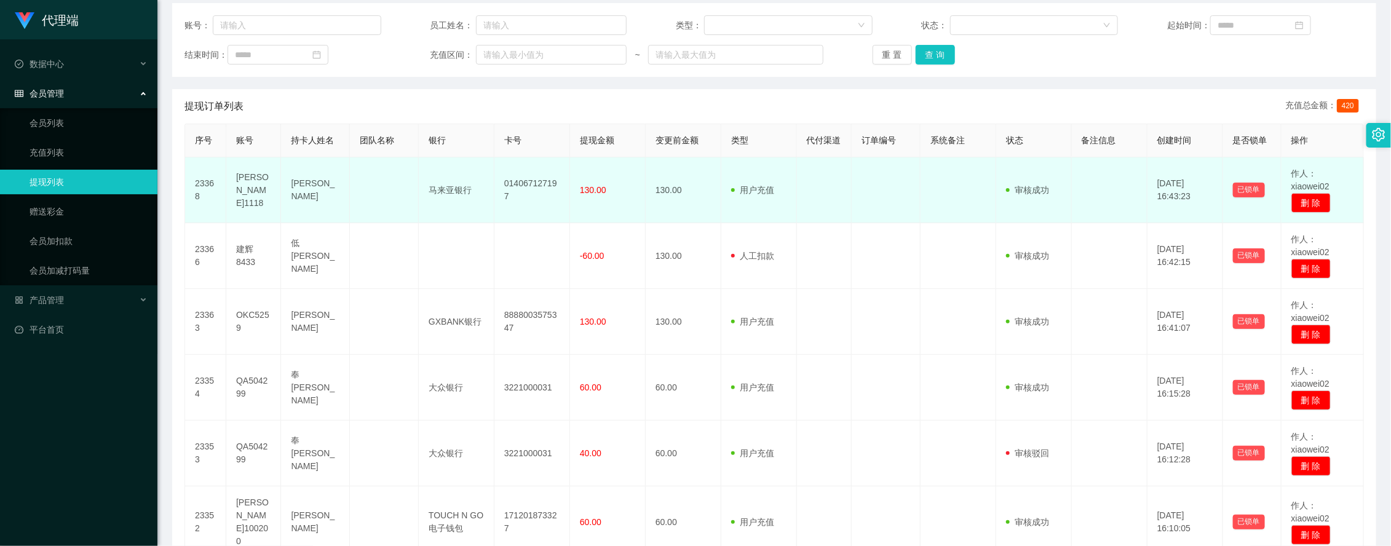
click at [926, 209] on td at bounding box center [958, 190] width 76 height 66
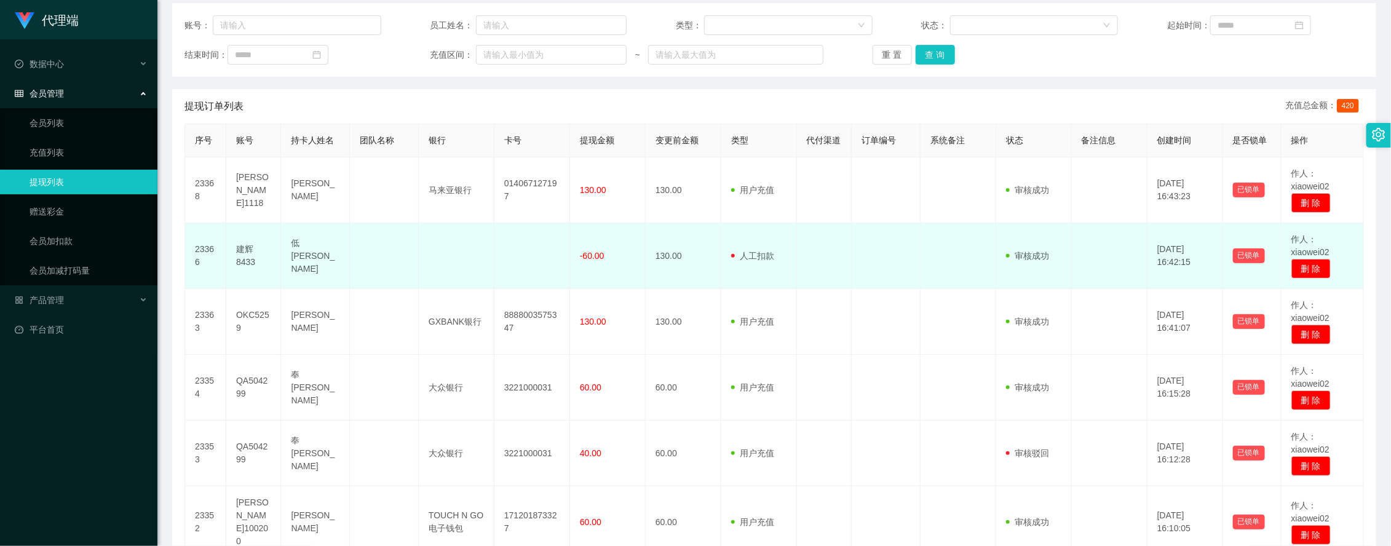
click at [920, 281] on td at bounding box center [958, 256] width 76 height 66
